Goal: Information Seeking & Learning: Learn about a topic

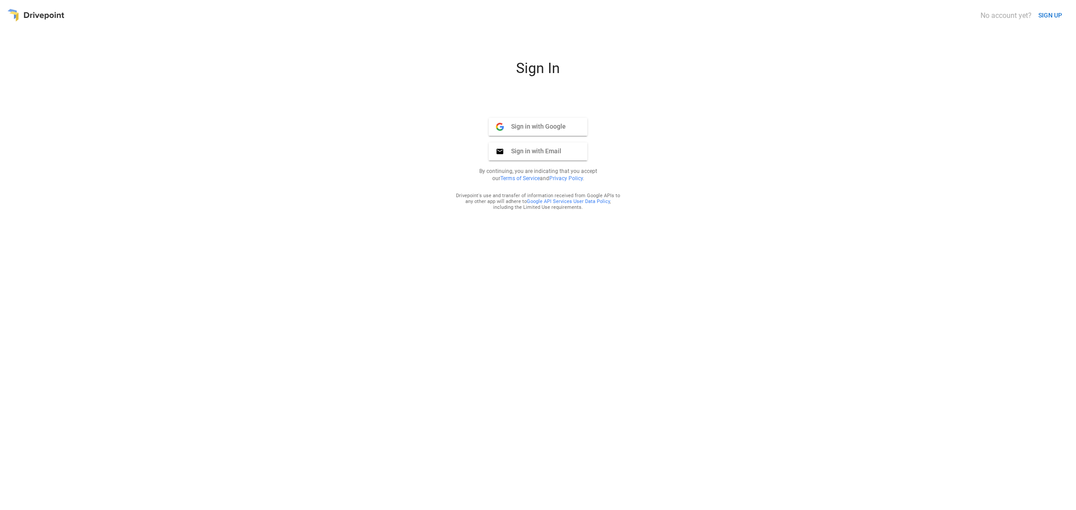
click at [533, 149] on span "Sign in with Email" at bounding box center [532, 151] width 57 height 8
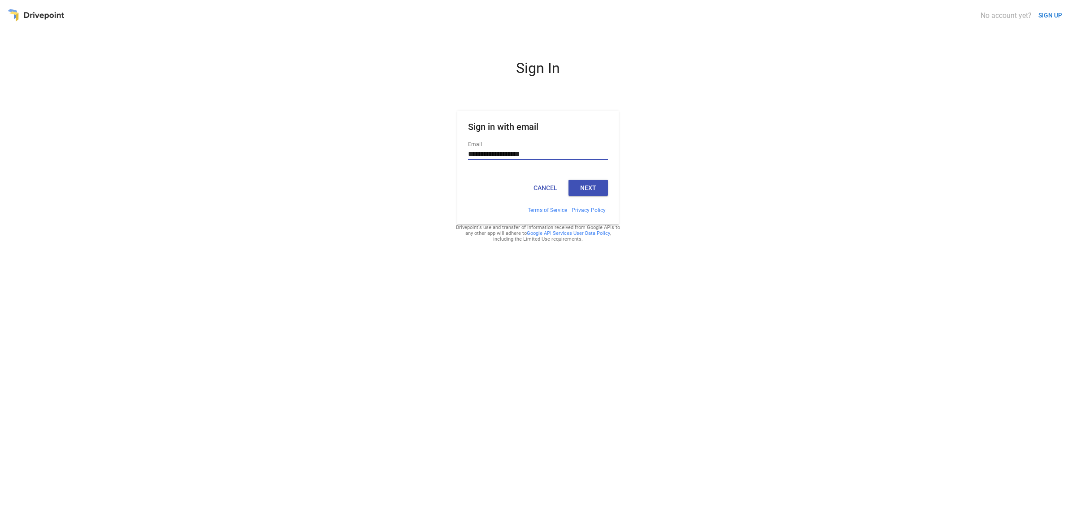
type input "**********"
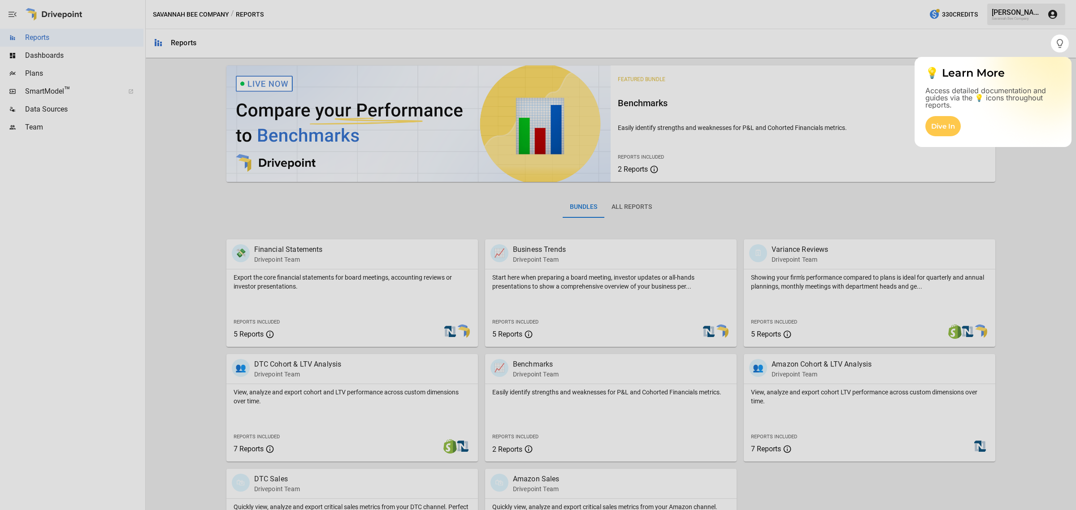
click at [41, 73] on div at bounding box center [538, 281] width 1076 height 458
drag, startPoint x: 1034, startPoint y: 76, endPoint x: 1047, endPoint y: 64, distance: 17.8
click at [1033, 75] on p "💡 Learn More" at bounding box center [993, 73] width 135 height 11
click at [1070, 42] on div at bounding box center [1072, 255] width 7 height 510
click at [1056, 43] on icon "button" at bounding box center [1060, 43] width 11 height 11
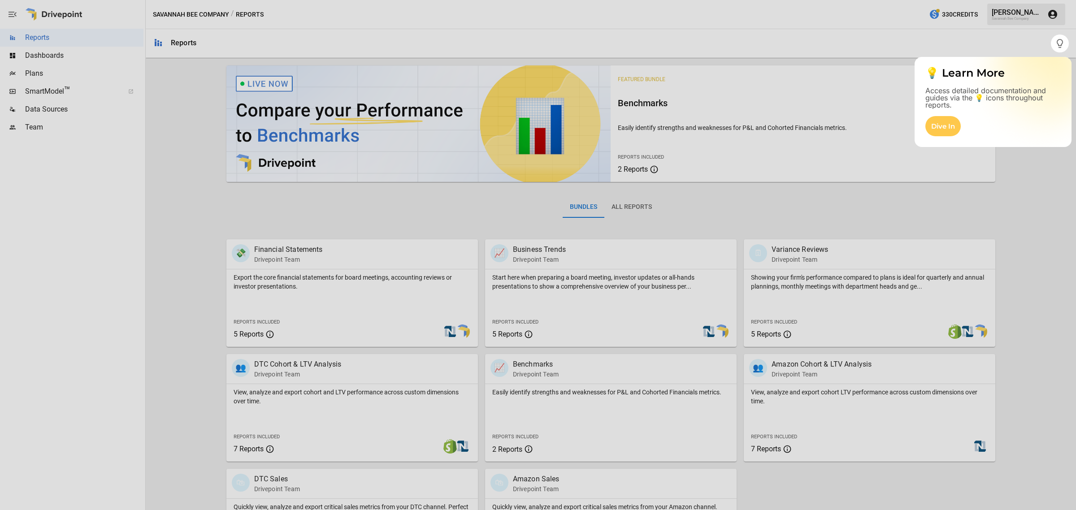
click at [31, 70] on div at bounding box center [538, 281] width 1076 height 458
click at [943, 125] on div "Dive In" at bounding box center [943, 126] width 35 height 20
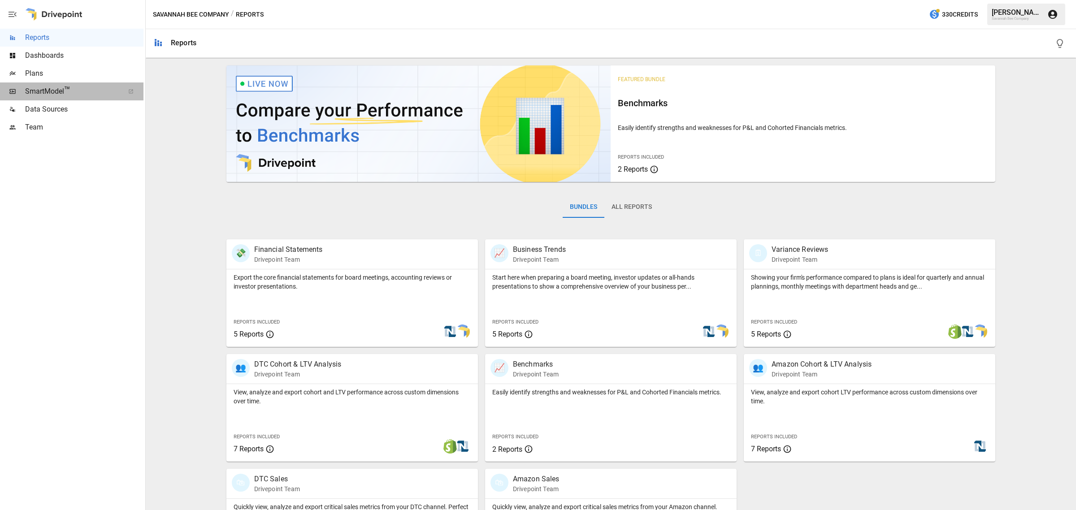
click at [43, 91] on span "SmartModel ™" at bounding box center [71, 91] width 93 height 11
